Goal: Information Seeking & Learning: Find specific fact

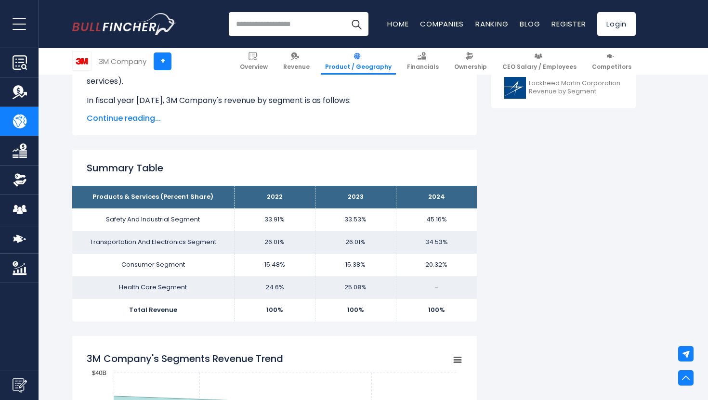
scroll to position [563, 0]
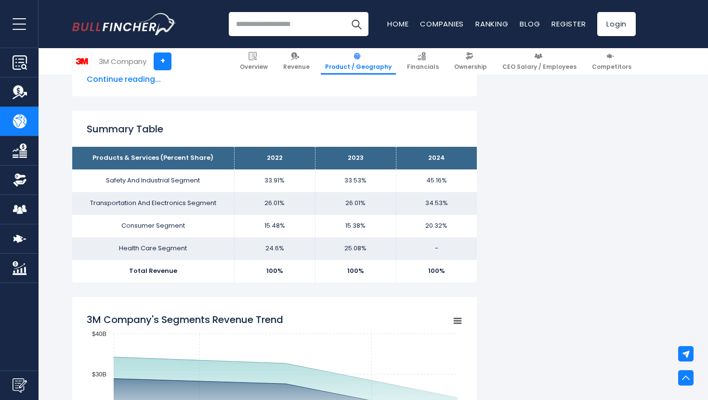
click at [276, 252] on td "24.6%" at bounding box center [274, 249] width 81 height 23
click at [443, 249] on td "-" at bounding box center [436, 249] width 81 height 23
click at [441, 249] on td "-" at bounding box center [436, 249] width 81 height 23
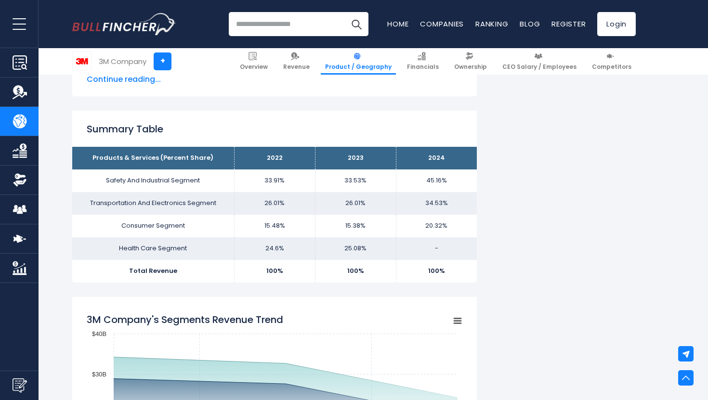
click at [441, 249] on td "-" at bounding box center [436, 249] width 81 height 23
click at [441, 247] on td "-" at bounding box center [436, 249] width 81 height 23
click at [361, 249] on td "25.08%" at bounding box center [355, 249] width 81 height 23
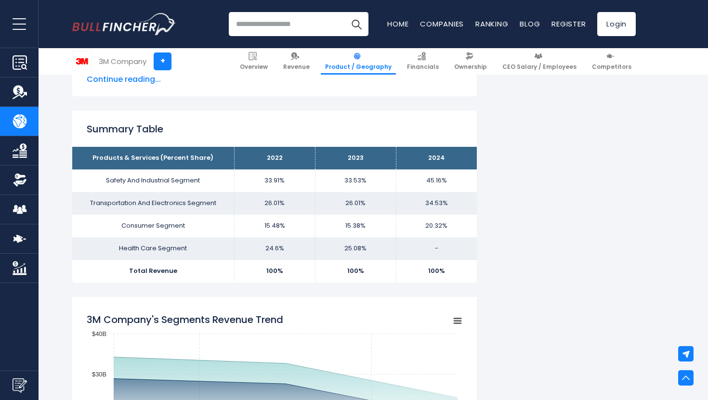
click at [361, 249] on td "25.08%" at bounding box center [355, 249] width 81 height 23
click at [420, 239] on td "-" at bounding box center [436, 249] width 81 height 23
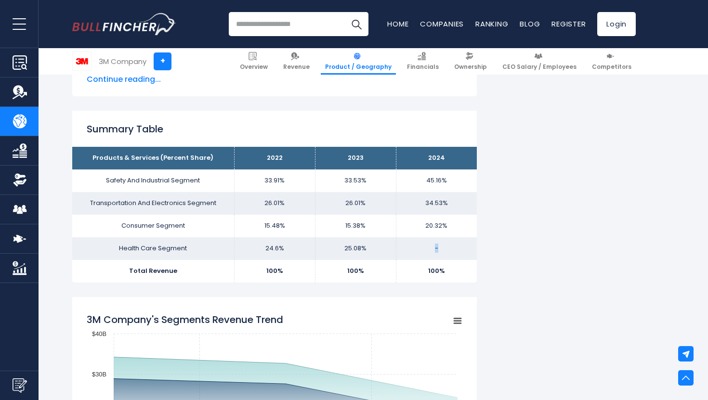
click at [420, 239] on td "-" at bounding box center [436, 249] width 81 height 23
click at [420, 240] on td "-" at bounding box center [436, 249] width 81 height 23
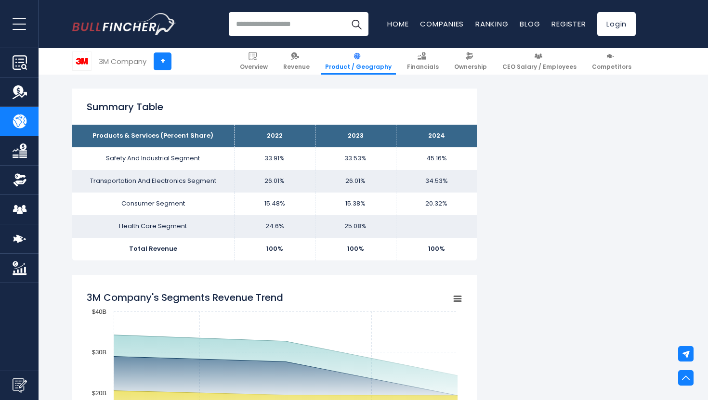
scroll to position [611, 0]
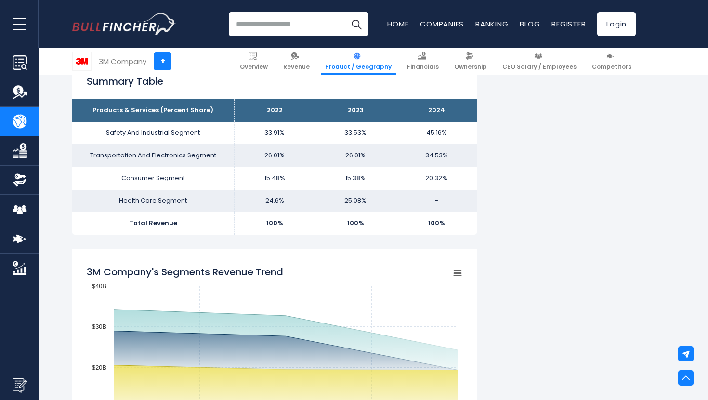
drag, startPoint x: 341, startPoint y: 208, endPoint x: 382, endPoint y: 207, distance: 40.5
click at [382, 207] on td "25.08%" at bounding box center [355, 201] width 81 height 23
click at [358, 135] on td "33.53%" at bounding box center [355, 133] width 81 height 23
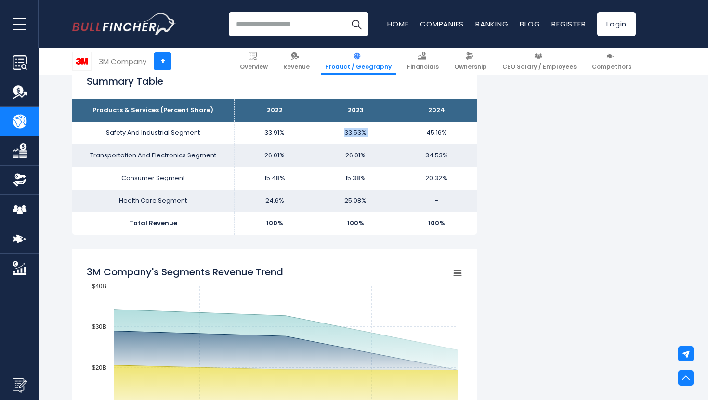
click at [358, 135] on td "33.53%" at bounding box center [355, 133] width 81 height 23
click at [340, 161] on td "26.01%" at bounding box center [355, 156] width 81 height 23
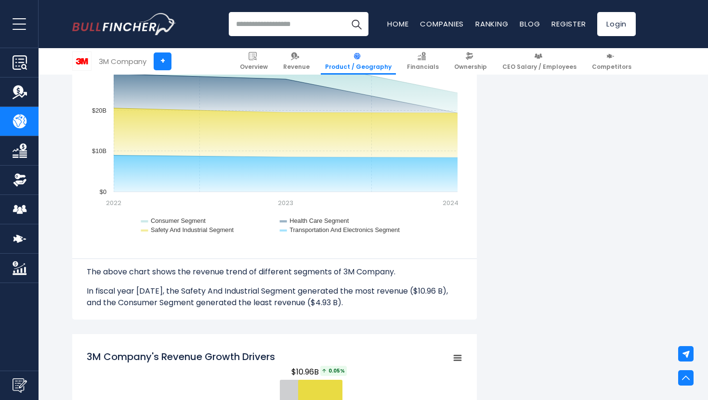
scroll to position [0, 0]
